Goal: Information Seeking & Learning: Understand process/instructions

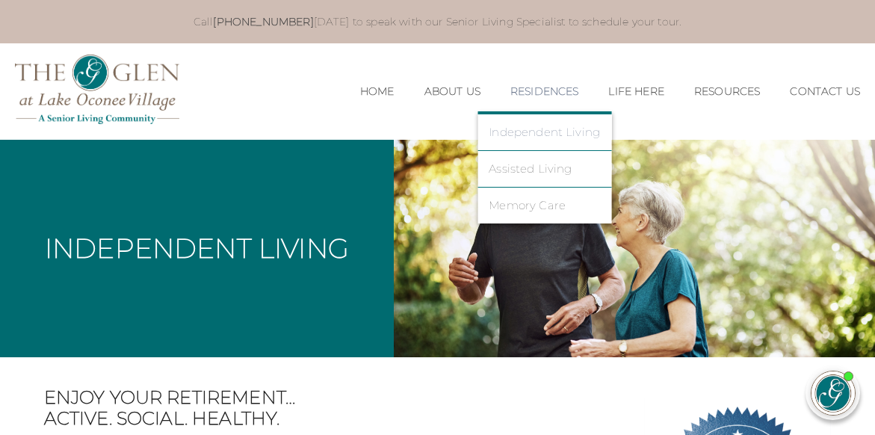
click at [534, 131] on link "Independent Living" at bounding box center [543, 131] width 111 height 13
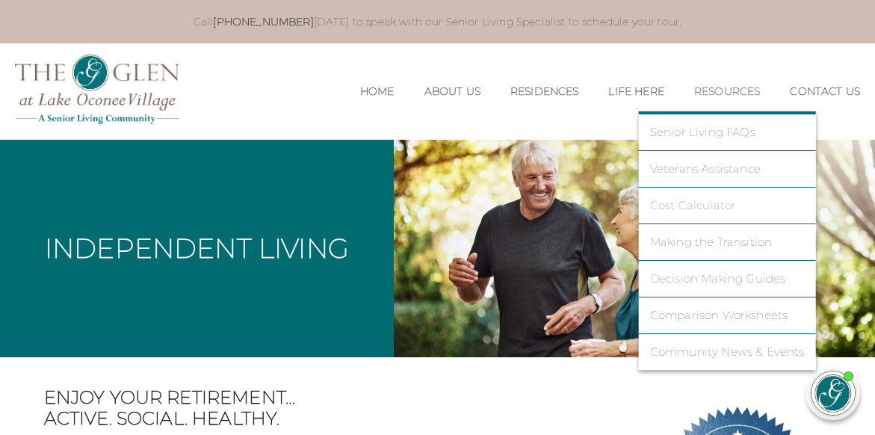
click at [681, 206] on link "Cost Calculator" at bounding box center [727, 205] width 155 height 13
